Goal: Information Seeking & Learning: Learn about a topic

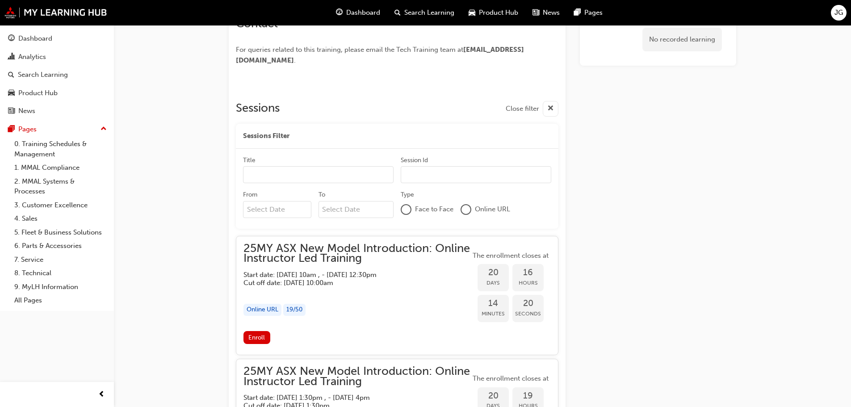
scroll to position [390, 0]
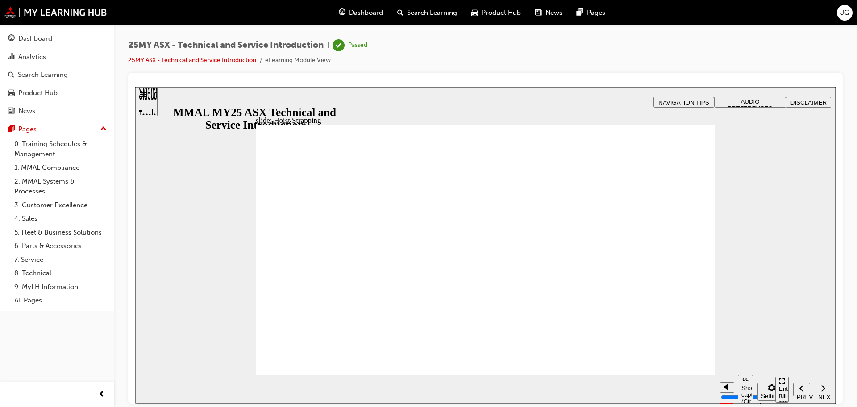
click at [71, 40] on div "Dashboard" at bounding box center [57, 38] width 98 height 11
